Goal: Task Accomplishment & Management: Use online tool/utility

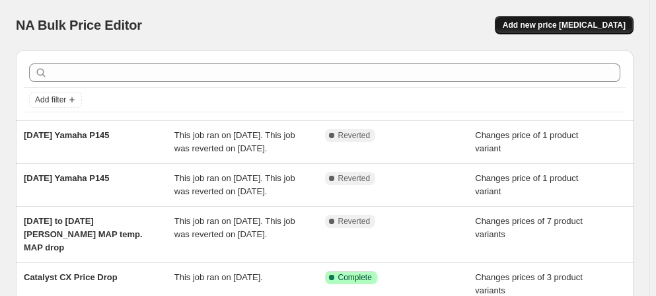
click at [590, 22] on span "Add new price [MEDICAL_DATA]" at bounding box center [564, 25] width 123 height 11
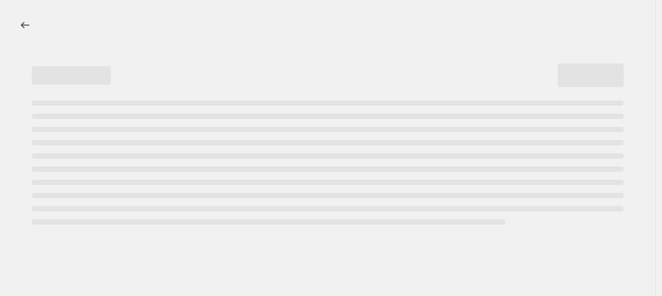
select select "percentage"
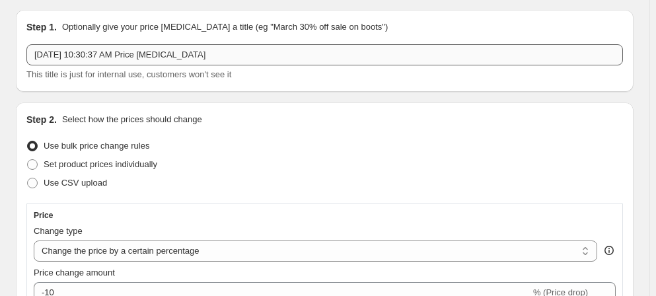
scroll to position [59, 0]
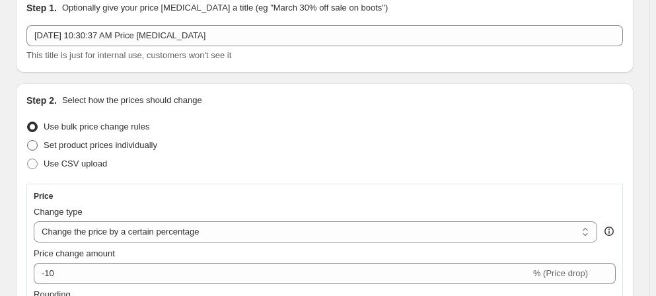
click at [32, 144] on span at bounding box center [32, 145] width 11 height 11
click at [28, 141] on input "Set product prices individually" at bounding box center [27, 140] width 1 height 1
radio input "true"
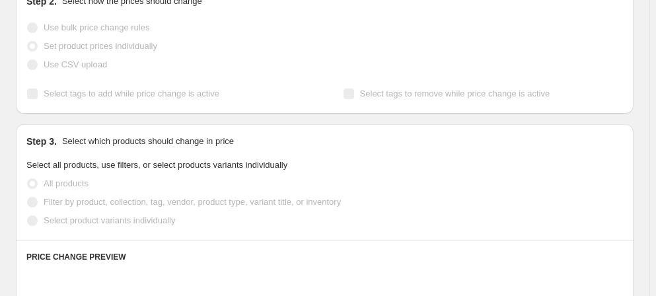
scroll to position [240, 0]
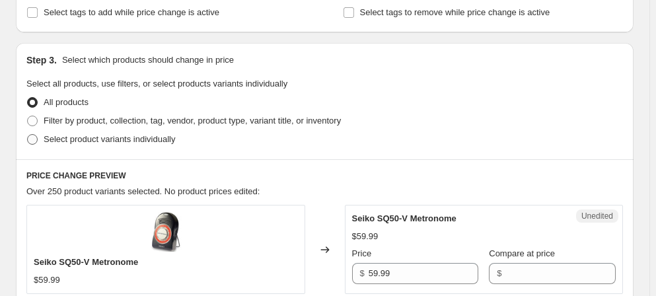
click at [34, 138] on span at bounding box center [32, 139] width 11 height 11
click at [28, 135] on input "Select product variants individually" at bounding box center [27, 134] width 1 height 1
radio input "true"
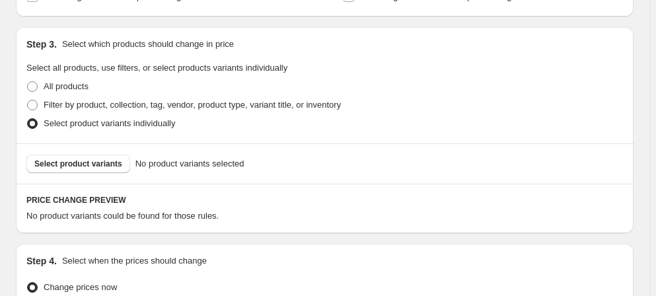
scroll to position [0, 0]
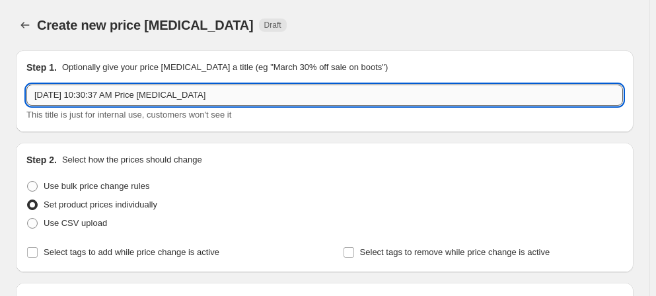
drag, startPoint x: 131, startPoint y: 91, endPoint x: 29, endPoint y: 102, distance: 102.4
click at [29, 102] on input "[DATE] 10:30:37 AM Price [MEDICAL_DATA]" at bounding box center [324, 95] width 597 height 21
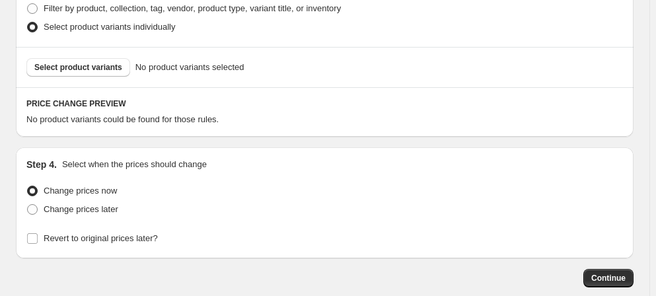
scroll to position [397, 0]
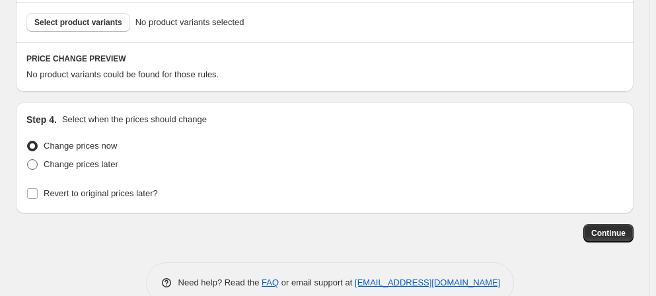
type input "Yamaha [DATE] - [DATE] Price [MEDICAL_DATA]"
click at [33, 165] on span at bounding box center [32, 164] width 11 height 11
click at [28, 160] on input "Change prices later" at bounding box center [27, 159] width 1 height 1
radio input "true"
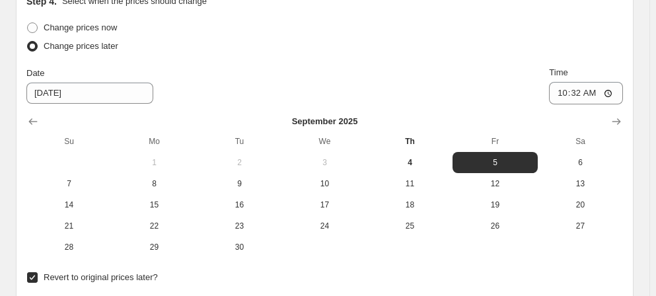
scroll to position [457, 0]
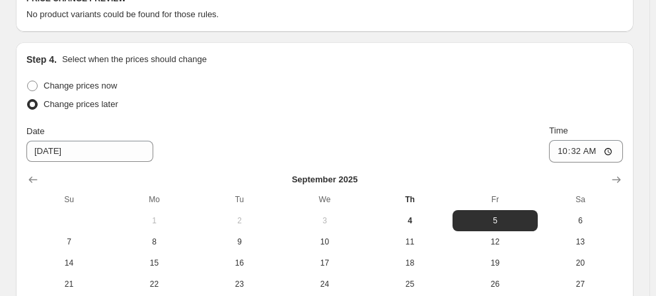
checkbox input "true"
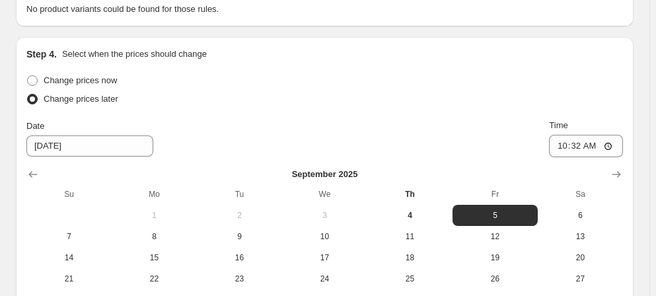
scroll to position [601, 0]
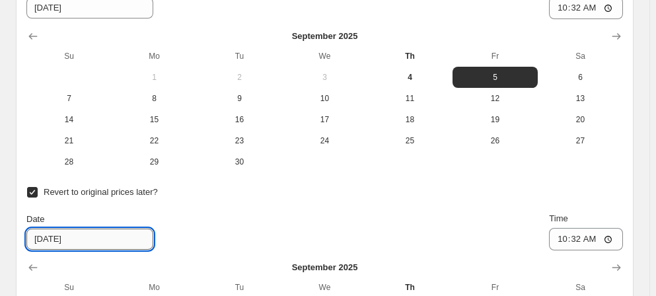
click at [153, 229] on input "[DATE]" at bounding box center [89, 239] width 127 height 21
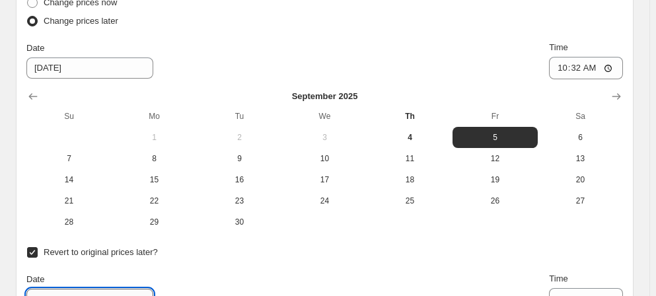
click at [153, 289] on input "[DATE]" at bounding box center [89, 299] width 127 height 21
drag, startPoint x: 405, startPoint y: 66, endPoint x: 348, endPoint y: 69, distance: 56.9
click at [348, 69] on div "Change prices now Change prices later Date [DATE] Time 10:32 [DATE] Su Mo Tu We…" at bounding box center [324, 228] width 597 height 471
type input "[DATE]"
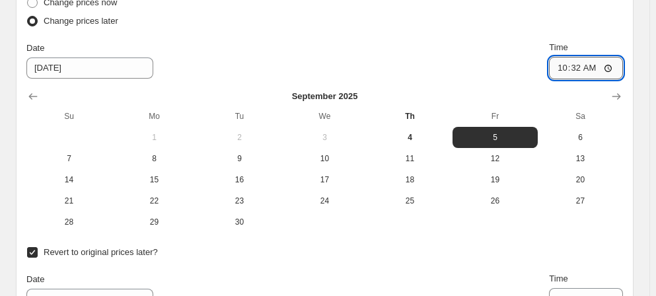
click at [549, 68] on input "10:32" at bounding box center [586, 68] width 74 height 22
click at [549, 69] on input "10:32" at bounding box center [586, 68] width 74 height 22
click at [549, 67] on input "10:32" at bounding box center [586, 68] width 74 height 22
drag, startPoint x: 262, startPoint y: 66, endPoint x: 238, endPoint y: 71, distance: 25.0
click at [549, 72] on input "10:32" at bounding box center [586, 68] width 74 height 22
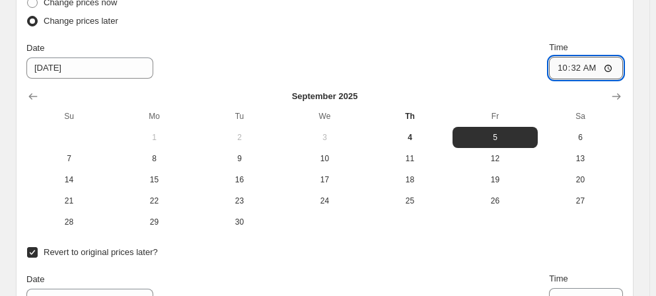
click at [549, 69] on input "10:32" at bounding box center [586, 68] width 74 height 22
type input "00:00"
click at [614, 288] on input "10:32" at bounding box center [586, 299] width 74 height 22
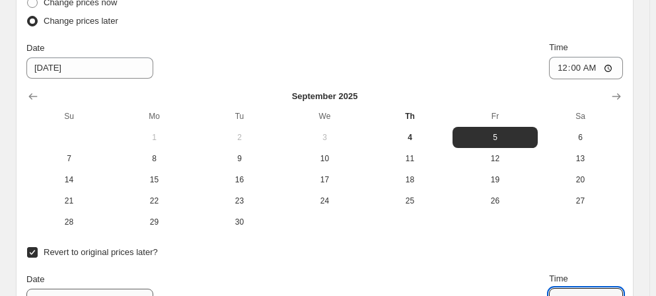
type input "00:00"
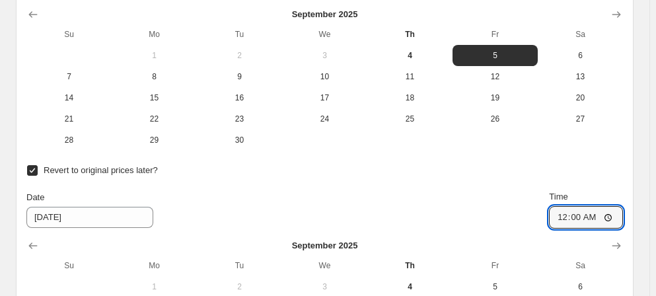
scroll to position [623, 0]
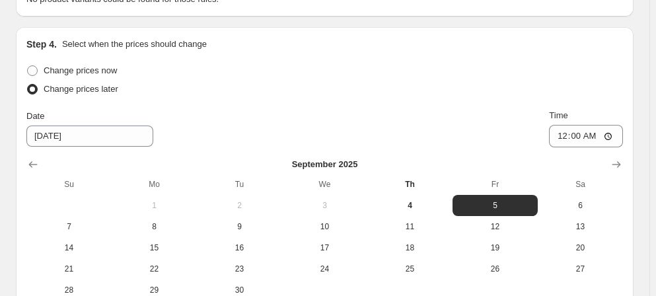
scroll to position [397, 0]
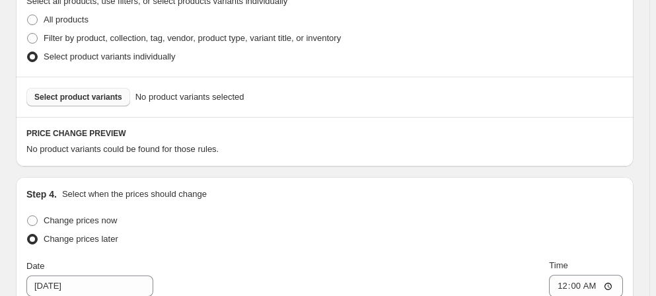
click at [69, 94] on span "Select product variants" at bounding box center [78, 97] width 88 height 11
click at [77, 94] on span "Select product variants" at bounding box center [78, 97] width 88 height 11
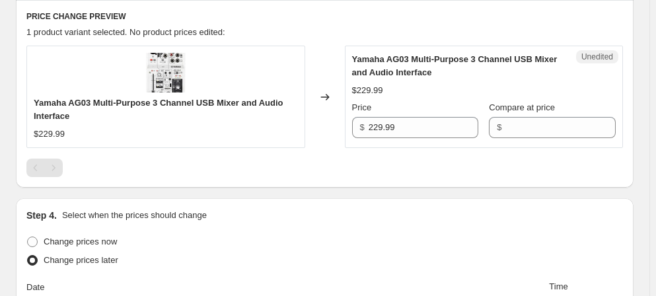
scroll to position [443, 0]
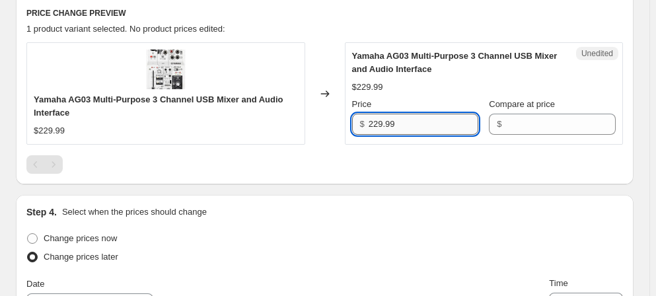
click at [399, 119] on input "229.99" at bounding box center [424, 124] width 110 height 21
drag, startPoint x: 403, startPoint y: 119, endPoint x: 363, endPoint y: 115, distance: 39.9
click at [369, 127] on div "$ 229.99" at bounding box center [415, 124] width 127 height 21
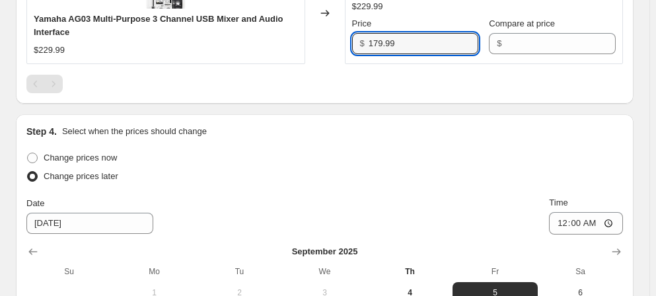
scroll to position [503, 0]
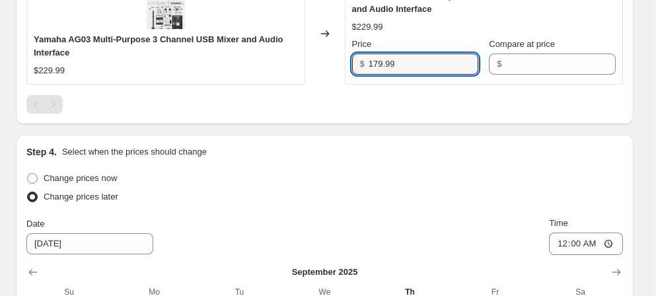
type input "179.99"
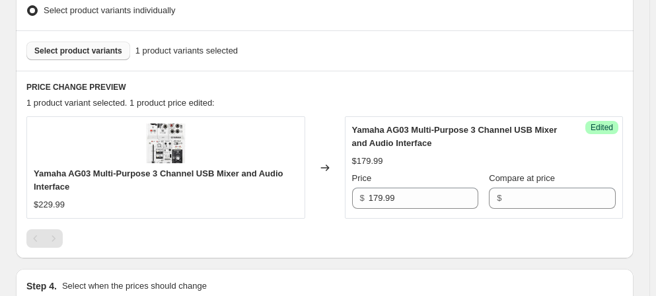
scroll to position [263, 0]
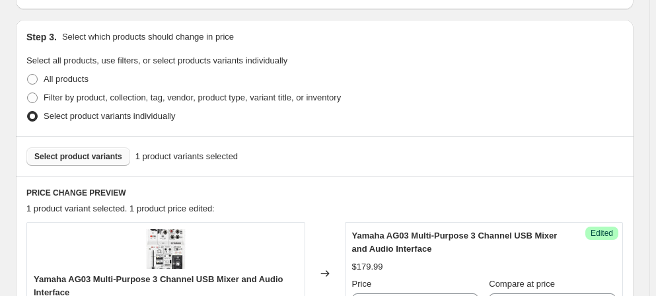
click at [82, 155] on span "Select product variants" at bounding box center [78, 156] width 88 height 11
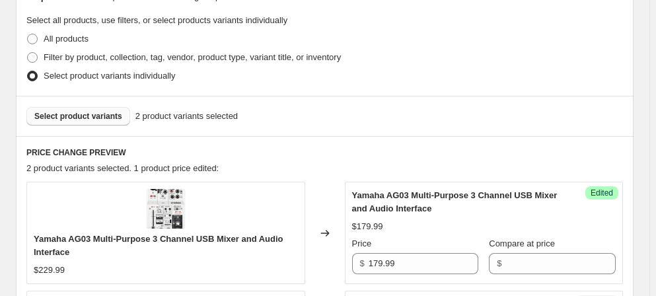
scroll to position [323, 0]
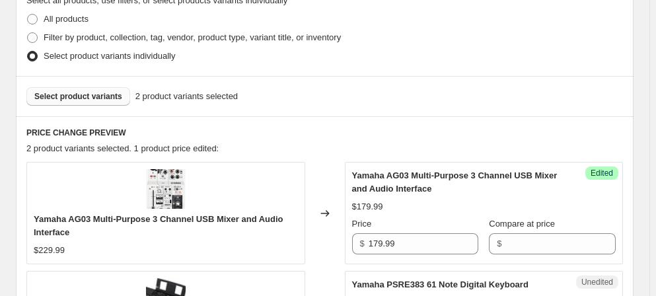
click at [70, 95] on span "Select product variants" at bounding box center [78, 96] width 88 height 11
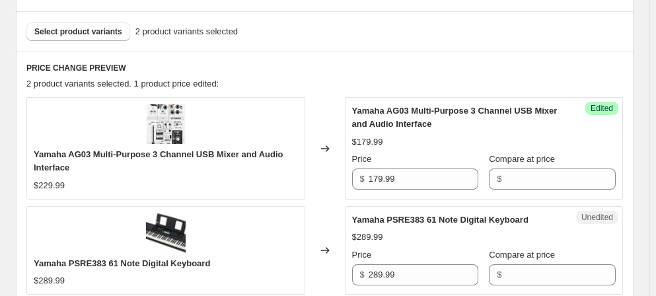
scroll to position [443, 0]
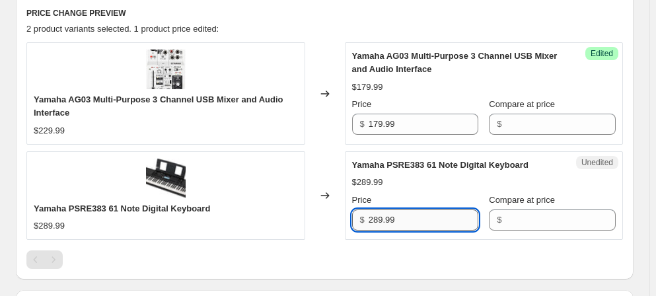
click at [399, 217] on input "289.99" at bounding box center [424, 220] width 110 height 21
type input "259.99"
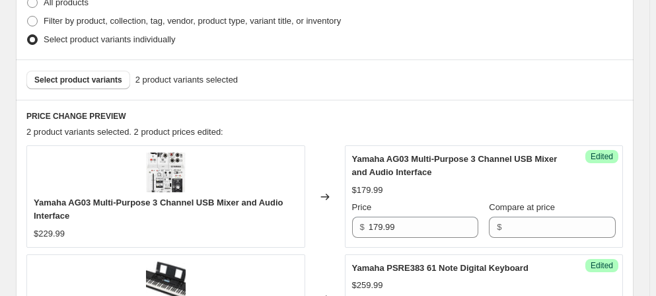
scroll to position [323, 0]
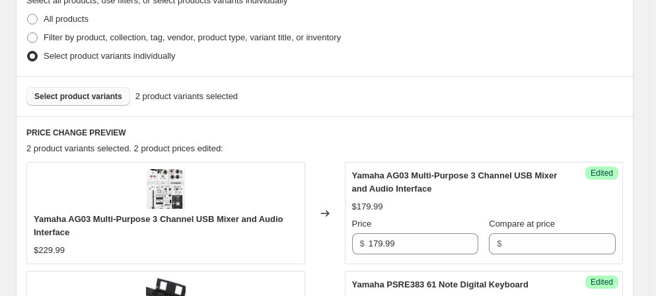
click at [61, 93] on span "Select product variants" at bounding box center [78, 96] width 88 height 11
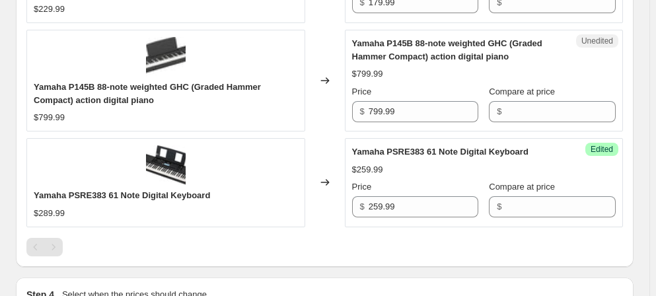
scroll to position [563, 0]
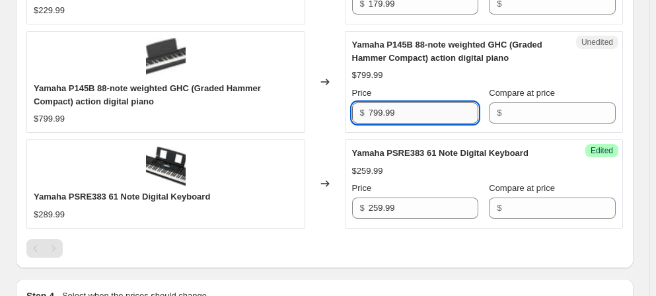
click at [395, 106] on input "799.99" at bounding box center [424, 112] width 110 height 21
drag, startPoint x: 400, startPoint y: 104, endPoint x: 372, endPoint y: 110, distance: 28.4
click at [372, 110] on input "799.99" at bounding box center [424, 112] width 110 height 21
type input "599.99"
click at [580, 69] on div "$799.99" at bounding box center [484, 75] width 264 height 13
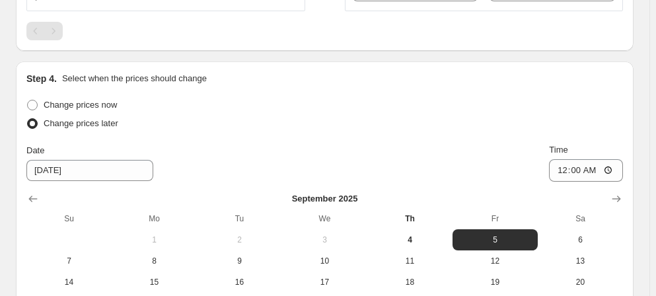
scroll to position [958, 0]
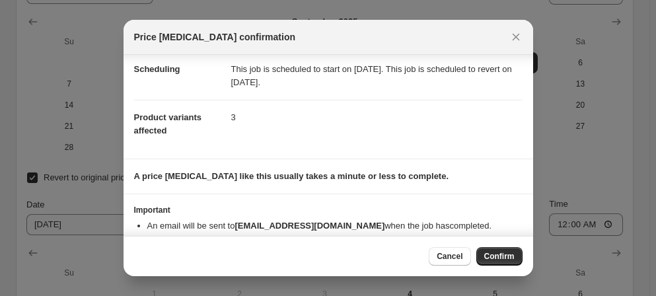
scroll to position [52, 0]
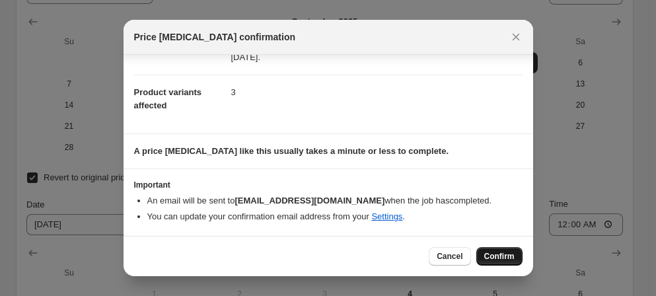
click at [503, 256] on span "Confirm" at bounding box center [499, 256] width 30 height 11
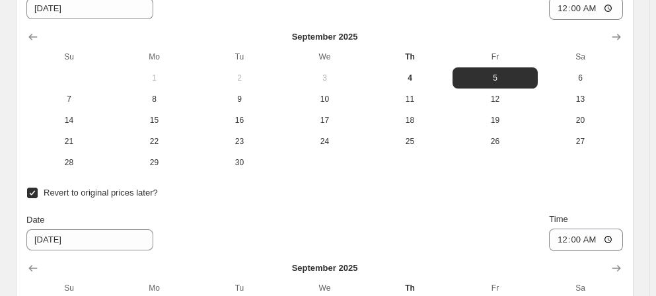
scroll to position [1062, 0]
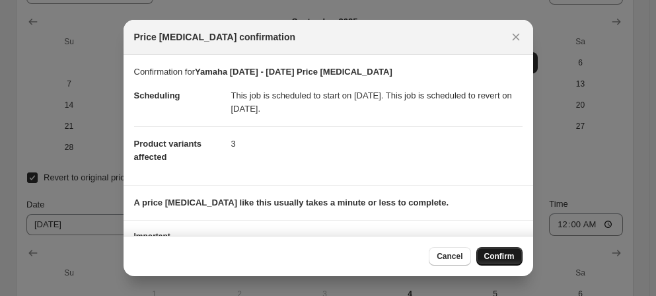
click at [500, 254] on span "Confirm" at bounding box center [499, 256] width 30 height 11
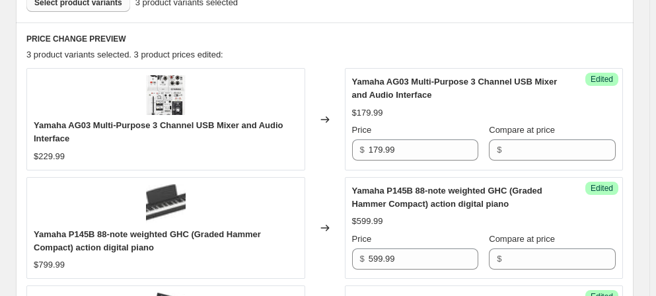
scroll to position [40, 0]
